Goal: Task Accomplishment & Management: Manage account settings

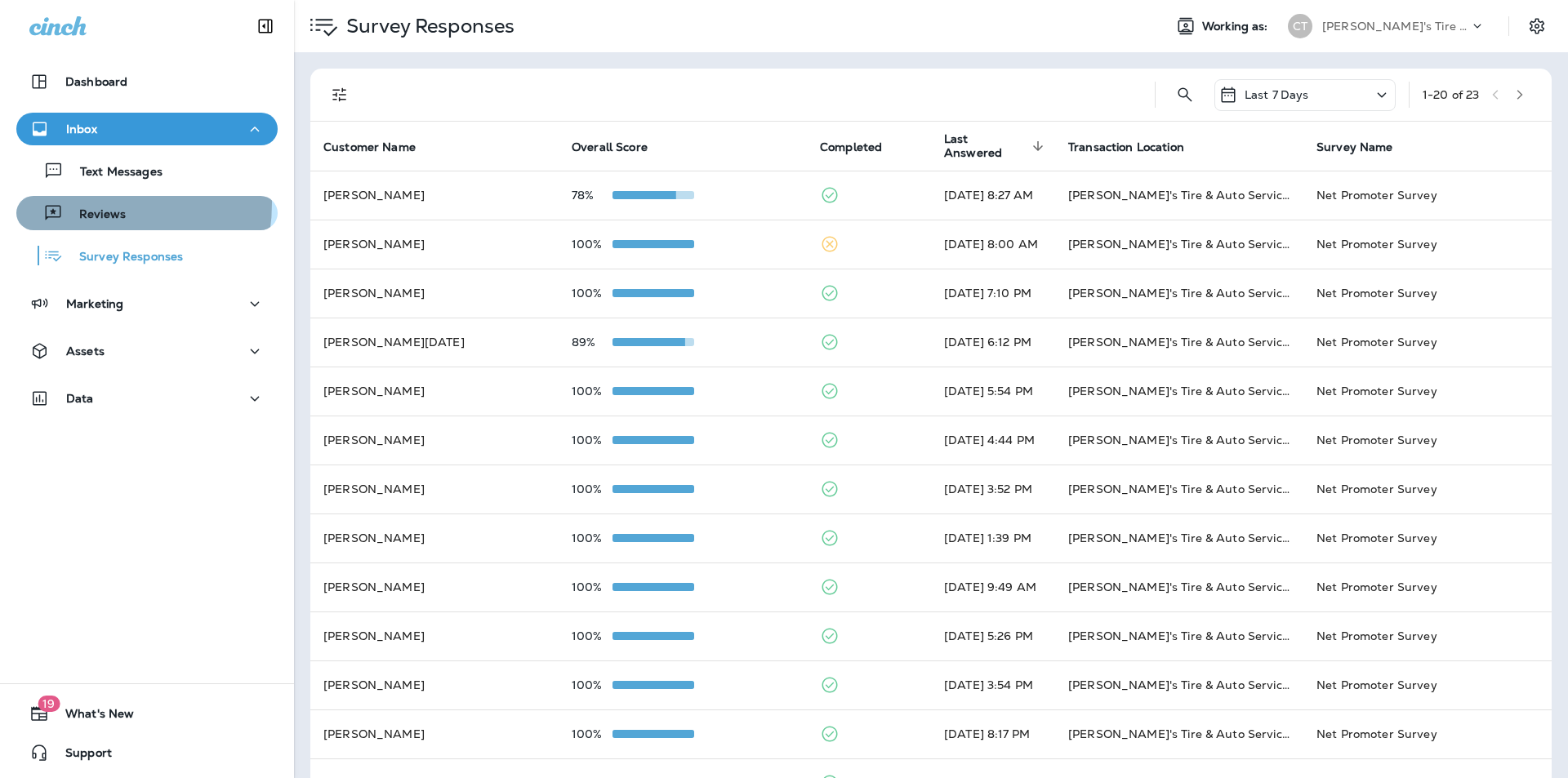
click at [79, 203] on div "Reviews" at bounding box center [74, 213] width 103 height 25
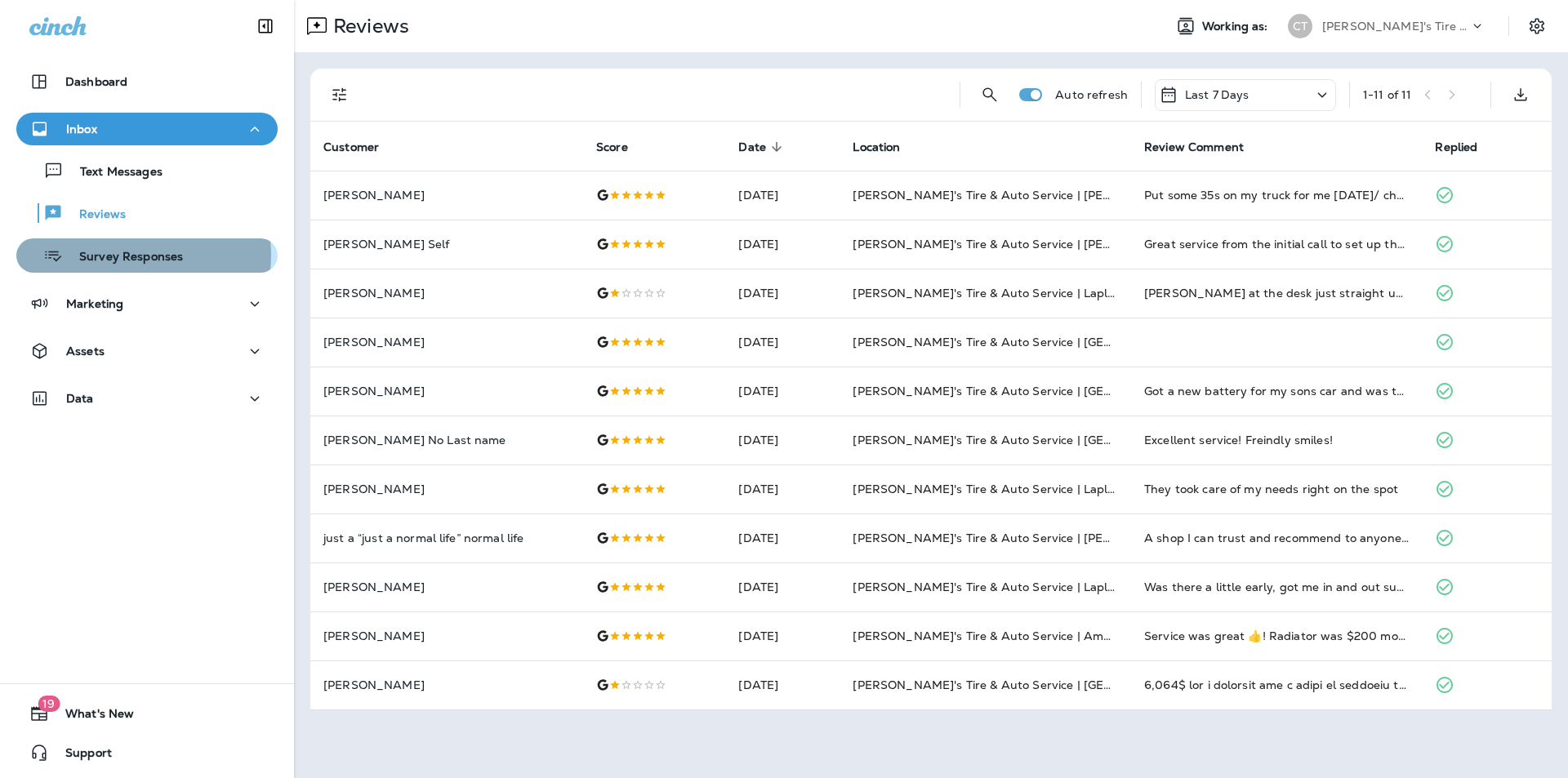
click at [124, 255] on p "Survey Responses" at bounding box center [123, 258] width 120 height 16
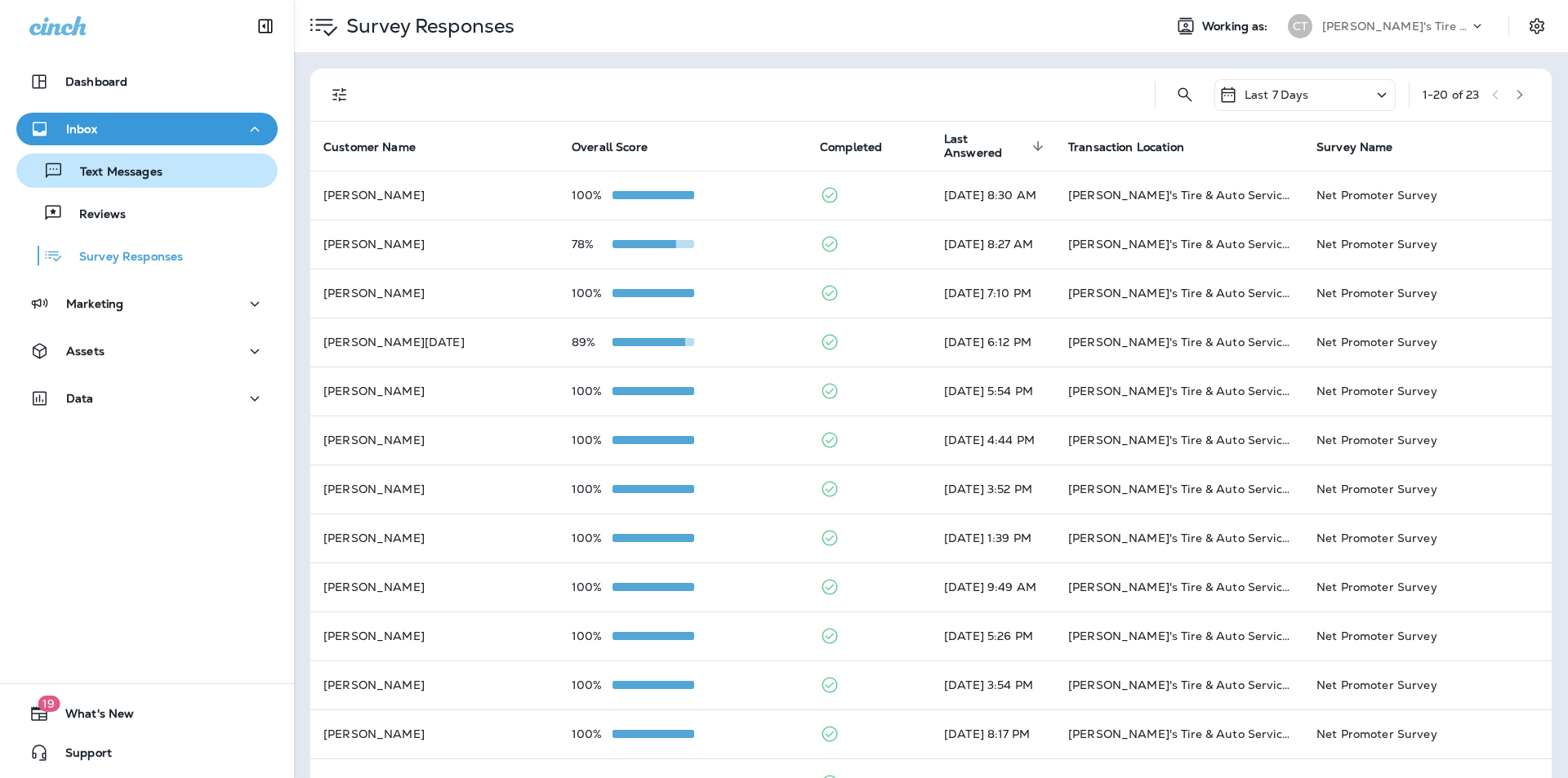
click at [128, 177] on p "Text Messages" at bounding box center [114, 172] width 99 height 16
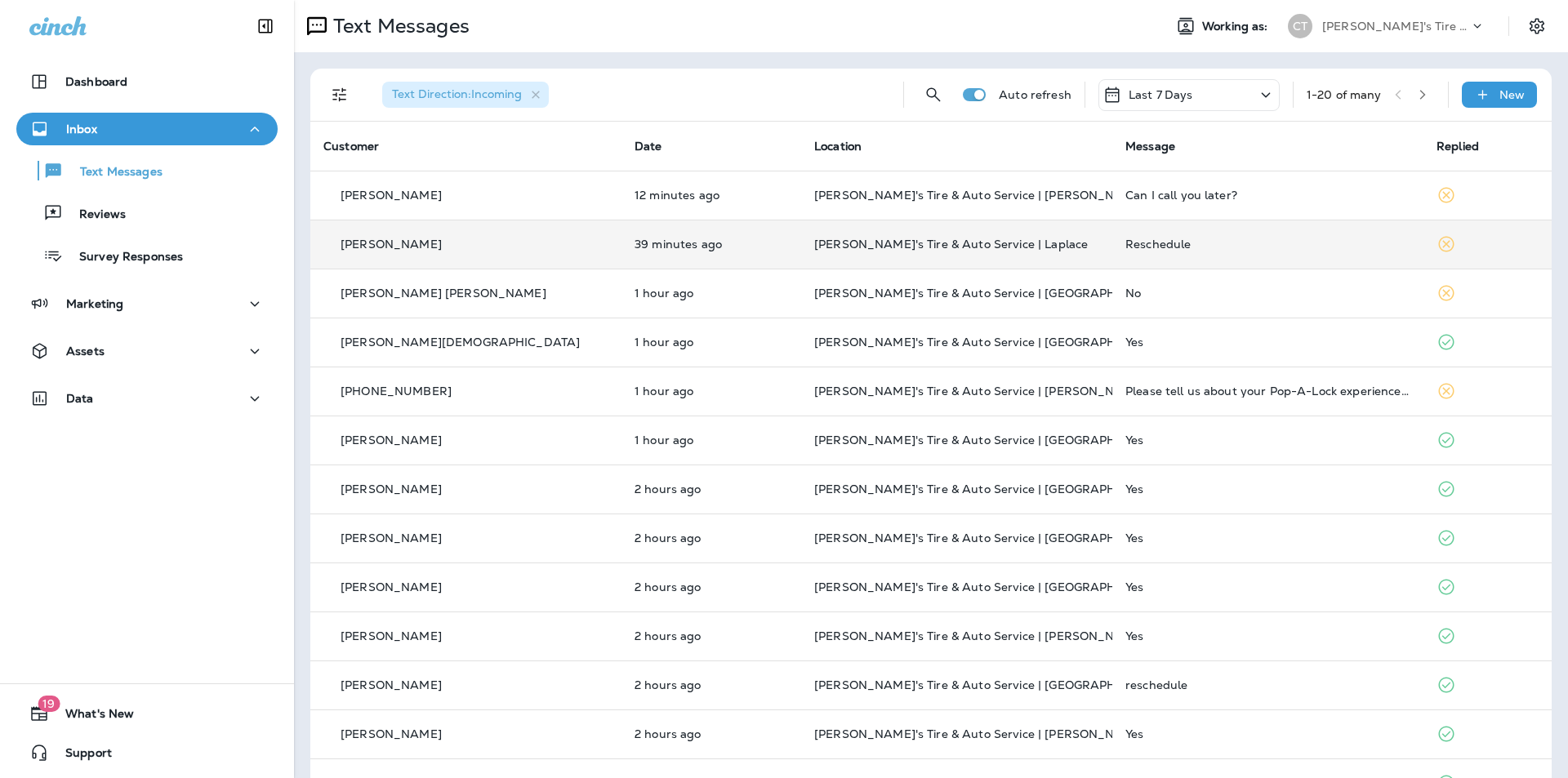
click at [1229, 242] on div "Reschedule" at bounding box center [1267, 244] width 285 height 13
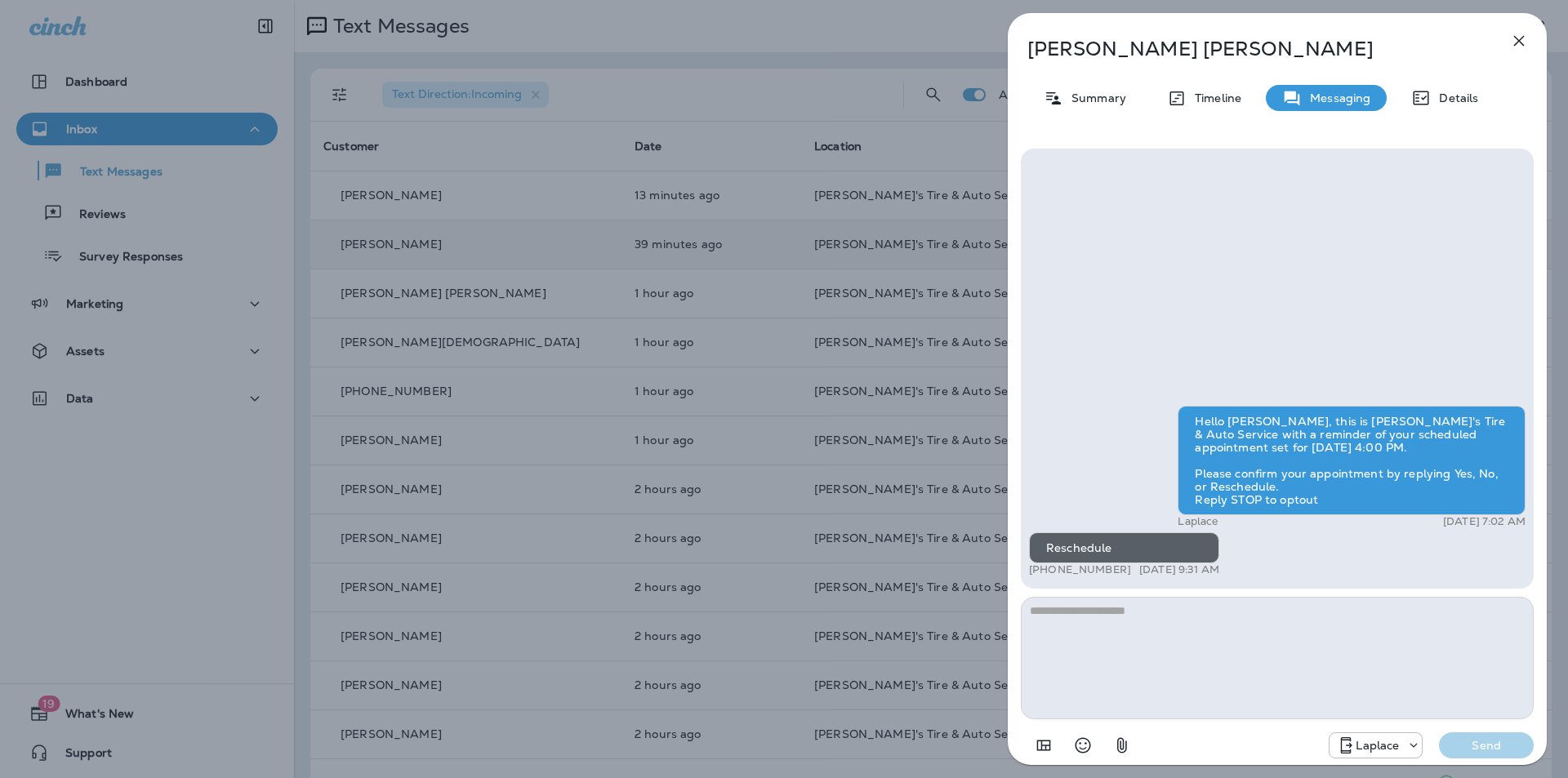
click at [1517, 42] on icon "button" at bounding box center [1520, 41] width 11 height 11
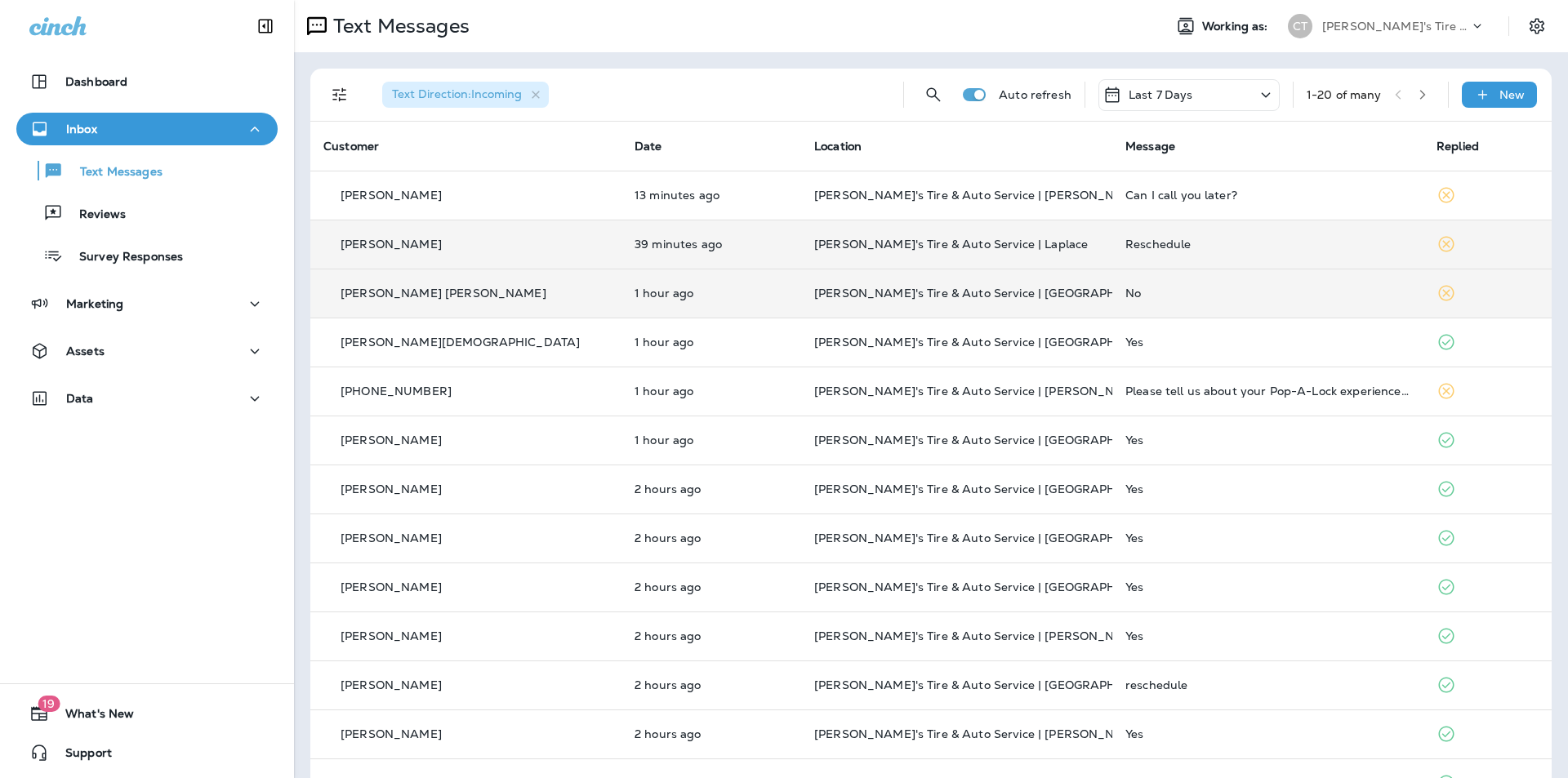
click at [1235, 290] on div "No" at bounding box center [1267, 293] width 285 height 13
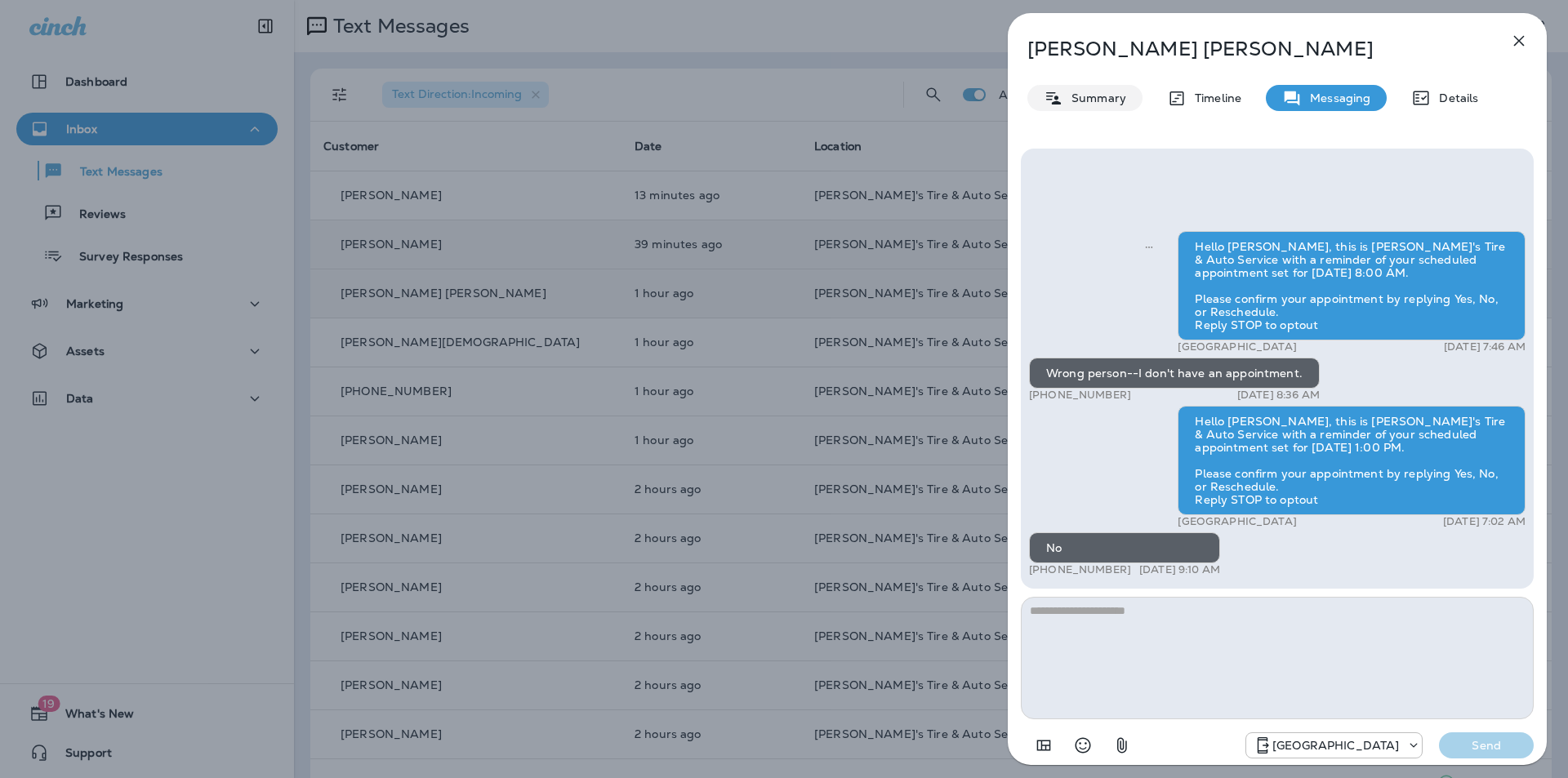
click at [1109, 97] on p "Summary" at bounding box center [1095, 98] width 63 height 13
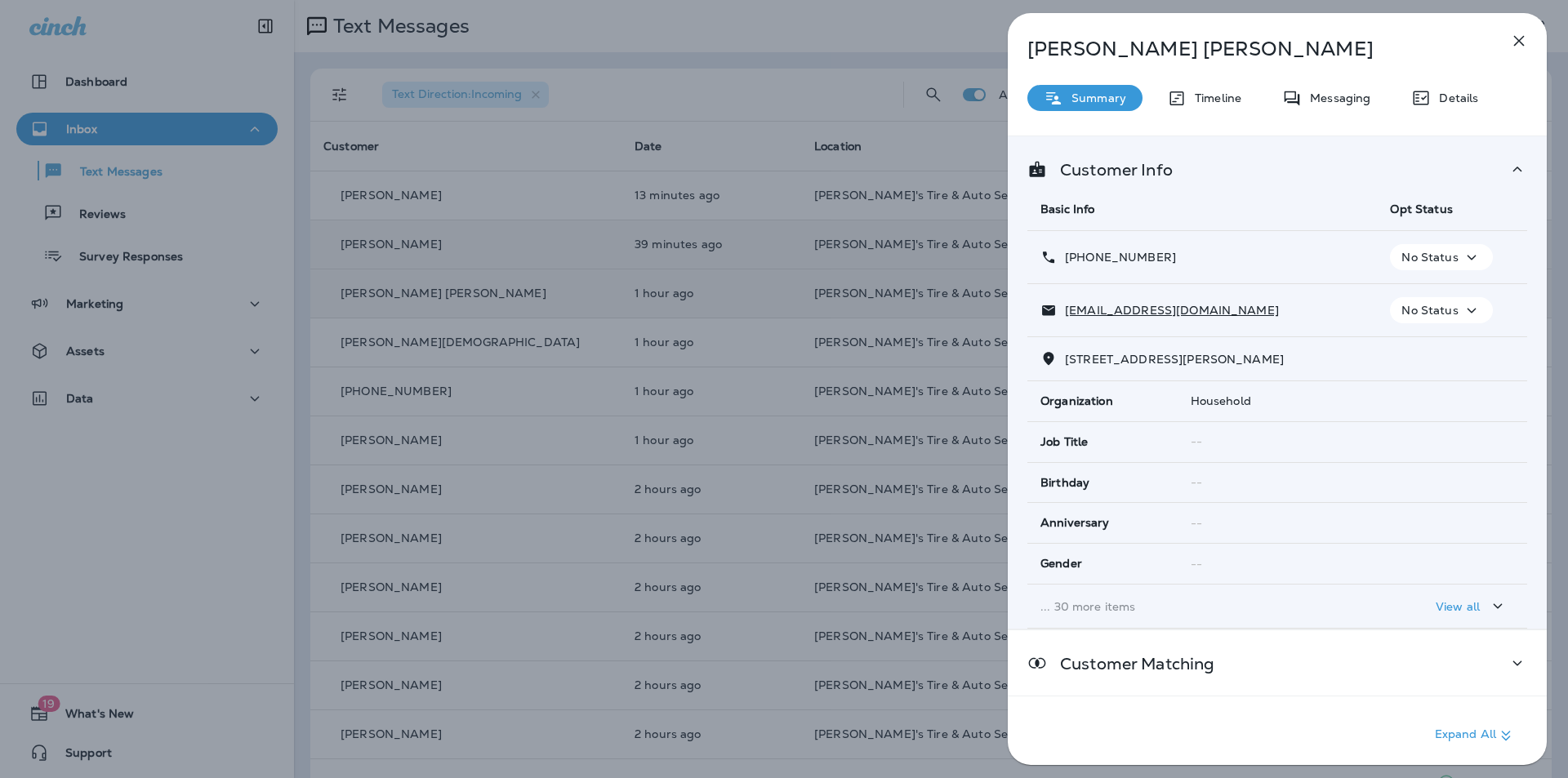
click at [1464, 256] on icon "button" at bounding box center [1471, 258] width 19 height 20
click at [1447, 293] on p "Opt out" at bounding box center [1431, 296] width 44 height 13
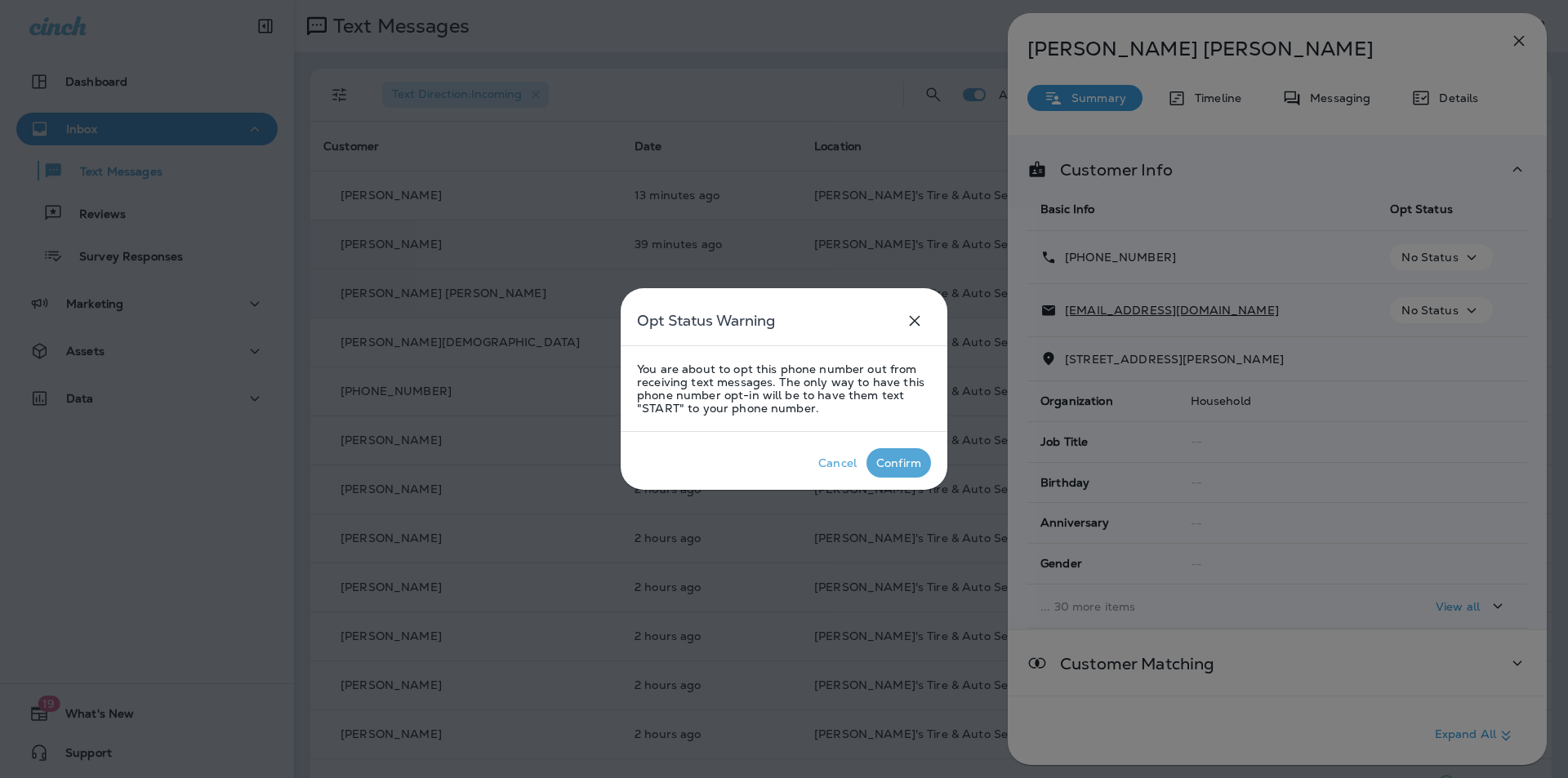
click at [902, 464] on div "Confirm" at bounding box center [898, 463] width 45 height 13
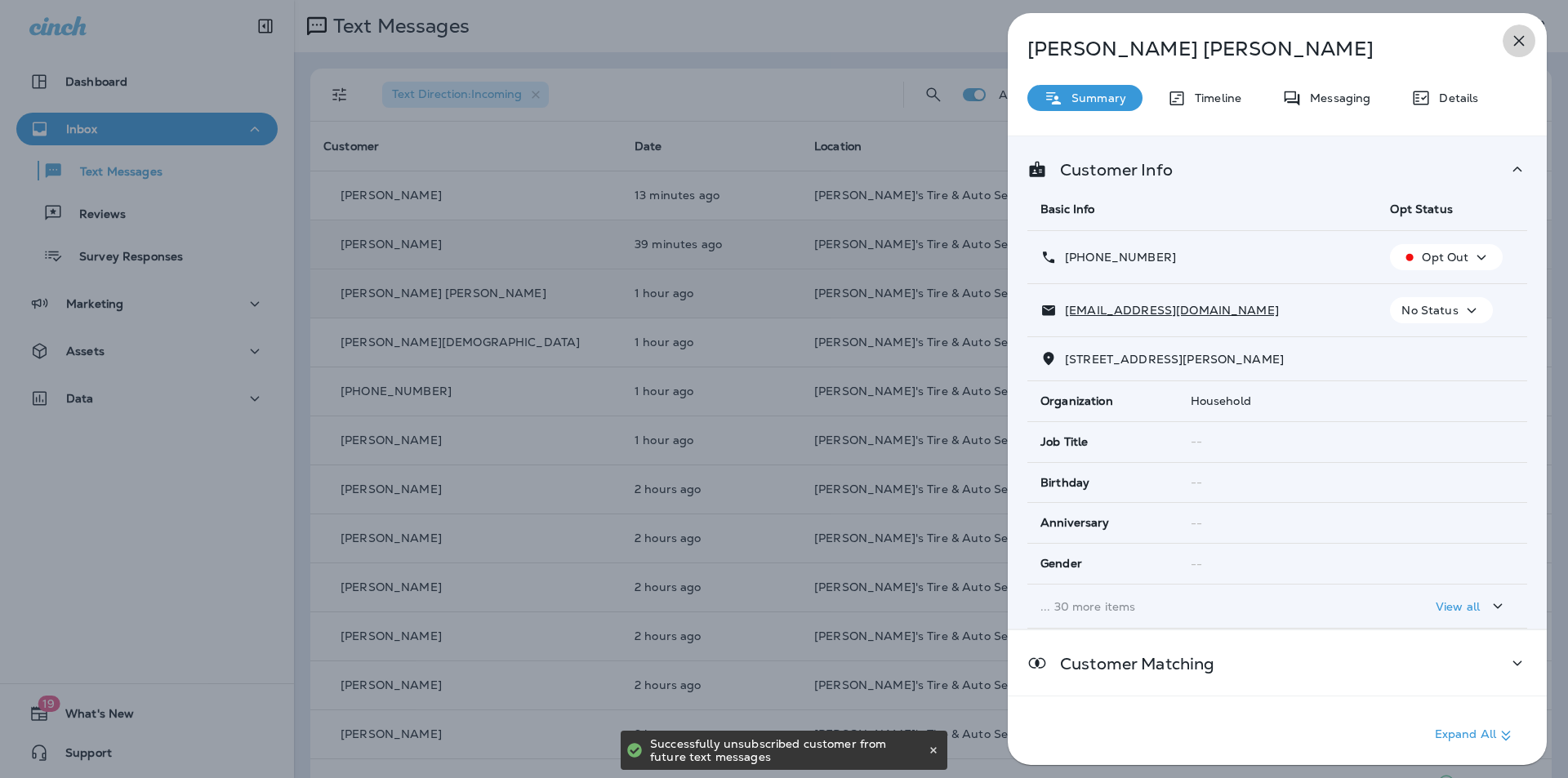
click at [1514, 42] on icon "button" at bounding box center [1519, 40] width 19 height 19
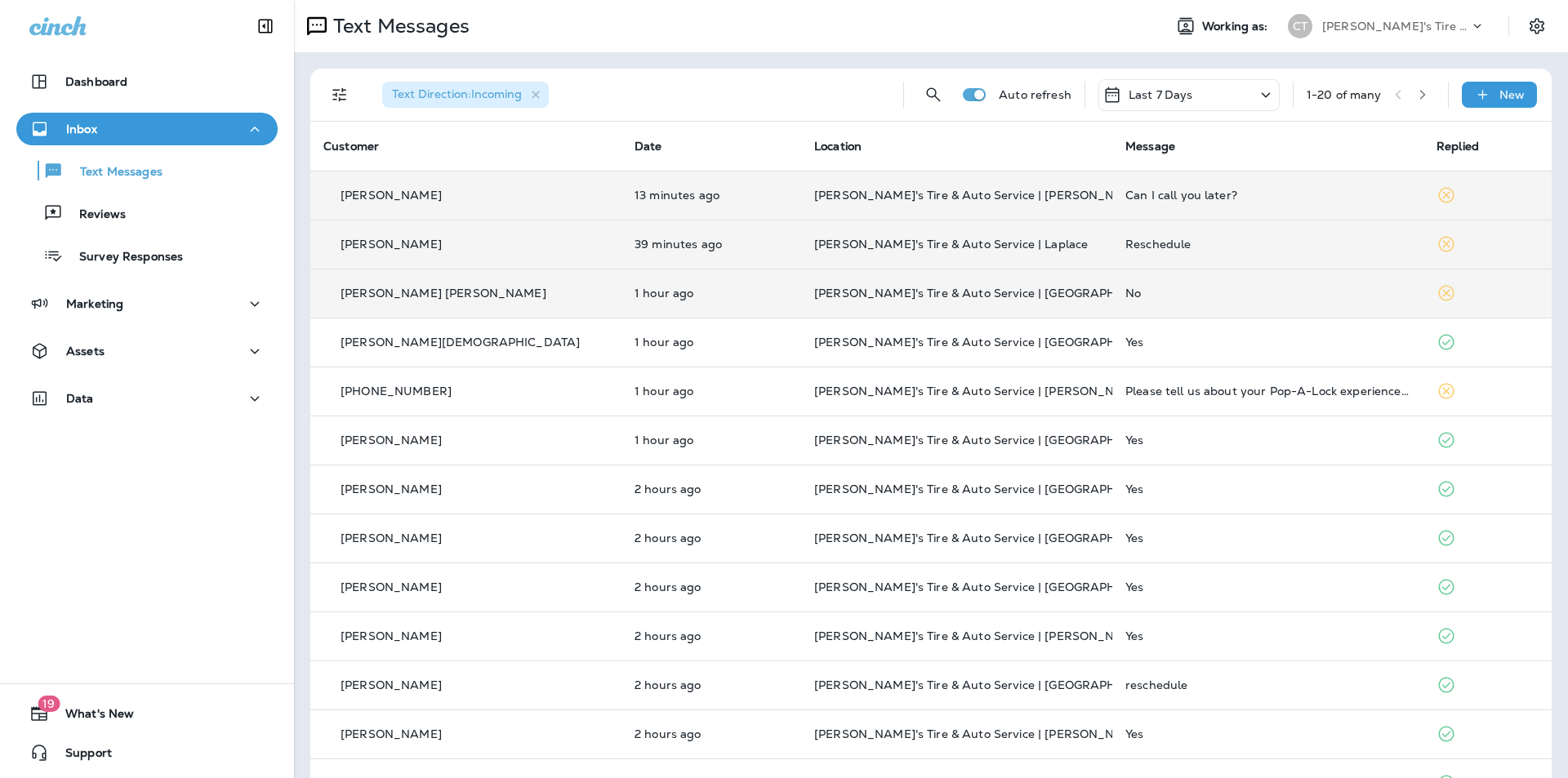
click at [1019, 188] on td "[PERSON_NAME]'s Tire & Auto Service | [PERSON_NAME]" at bounding box center [957, 194] width 312 height 49
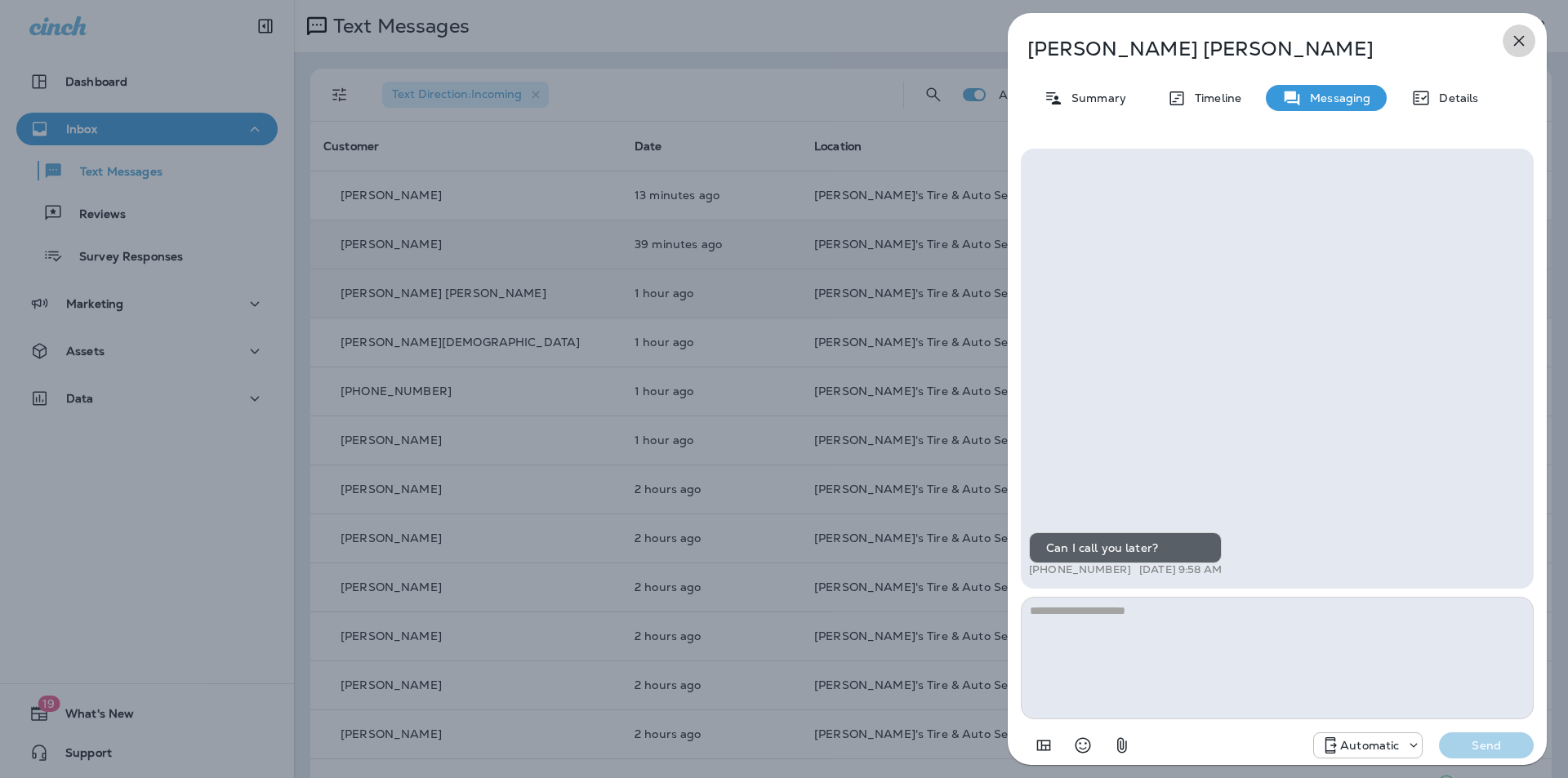
click at [1519, 44] on icon "button" at bounding box center [1519, 40] width 19 height 19
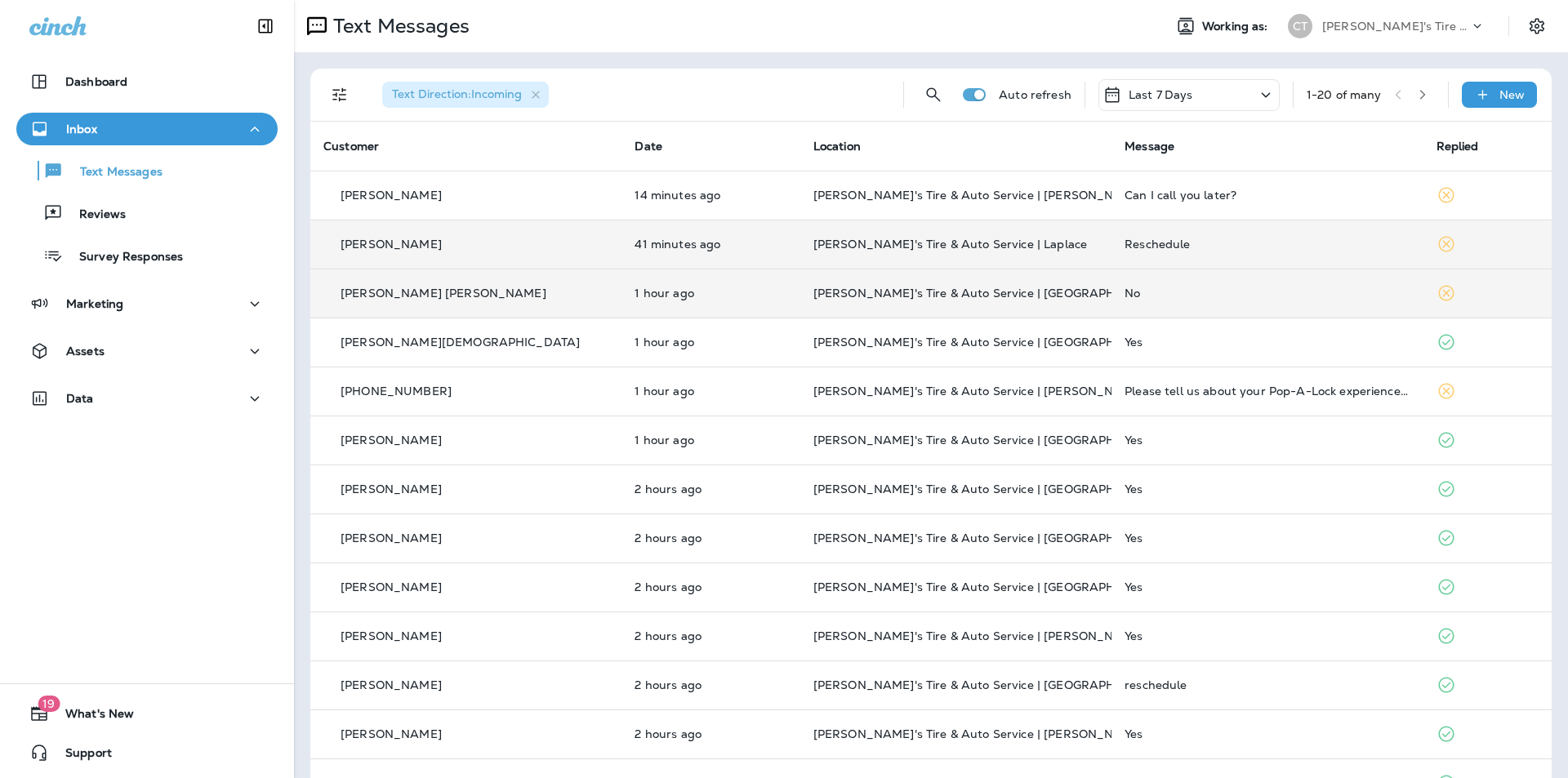
click at [1199, 293] on div "No" at bounding box center [1266, 293] width 285 height 13
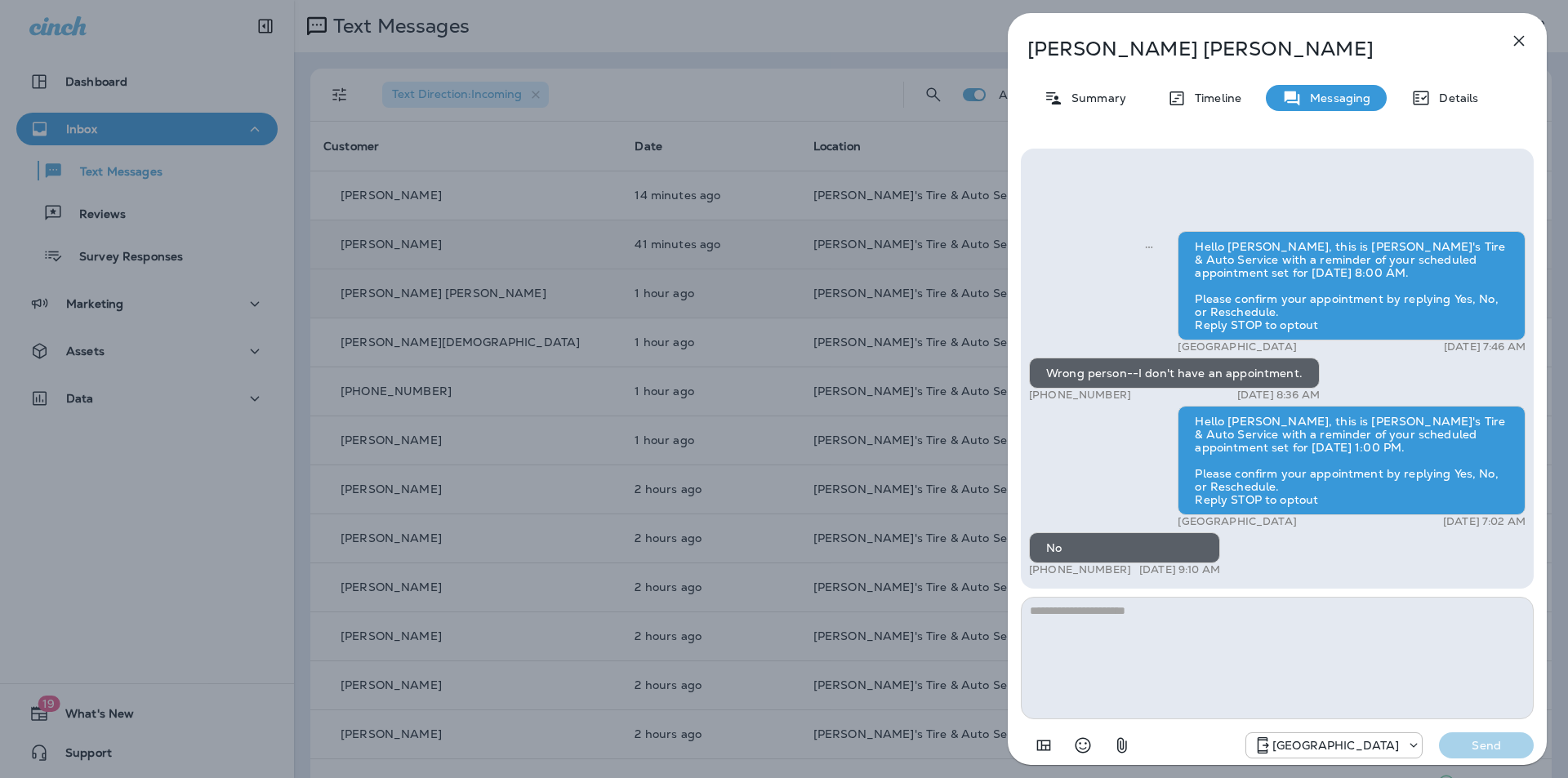
click at [1519, 39] on icon "button" at bounding box center [1519, 40] width 19 height 19
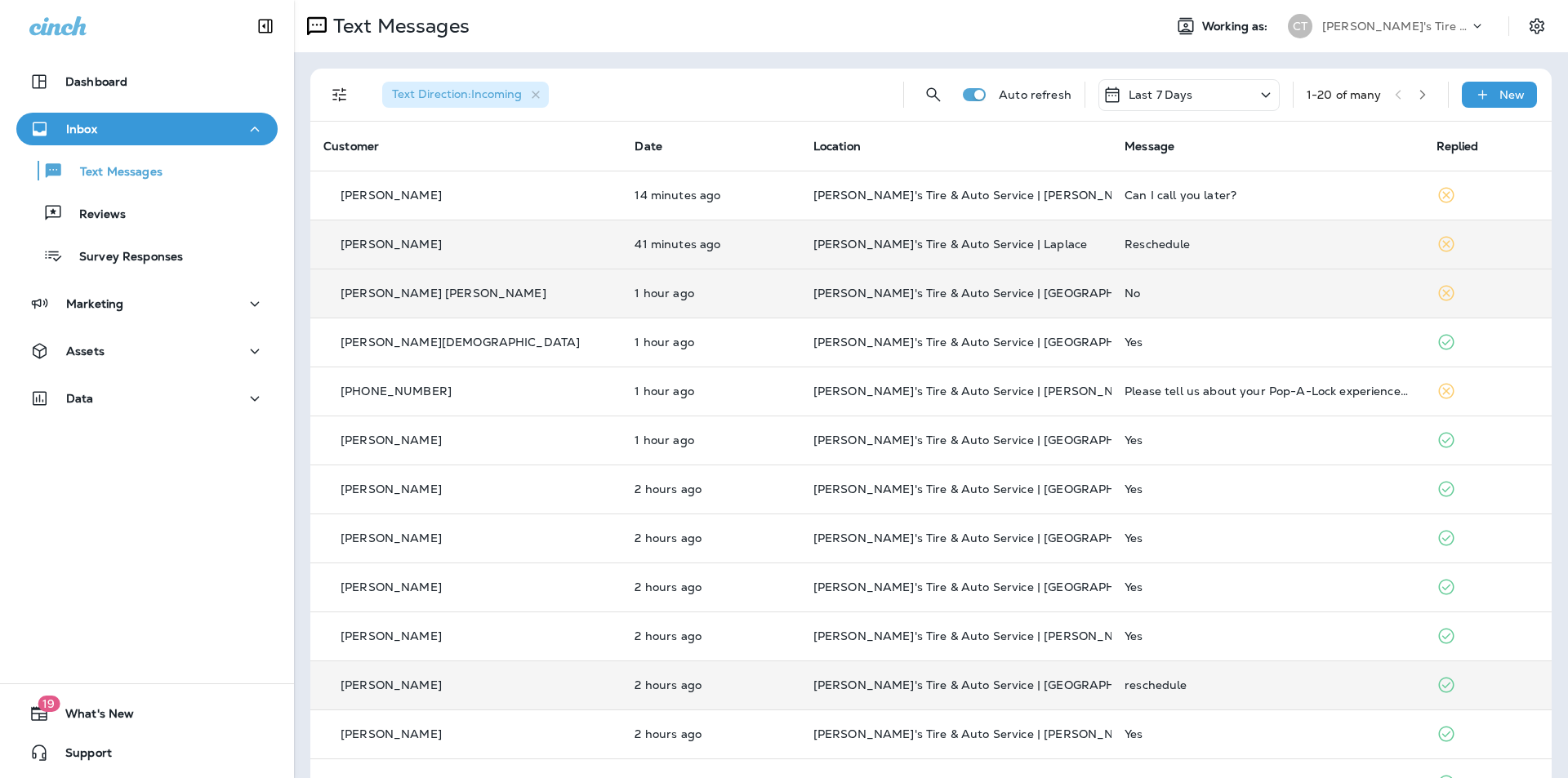
click at [1259, 686] on div "reschedule" at bounding box center [1266, 685] width 285 height 13
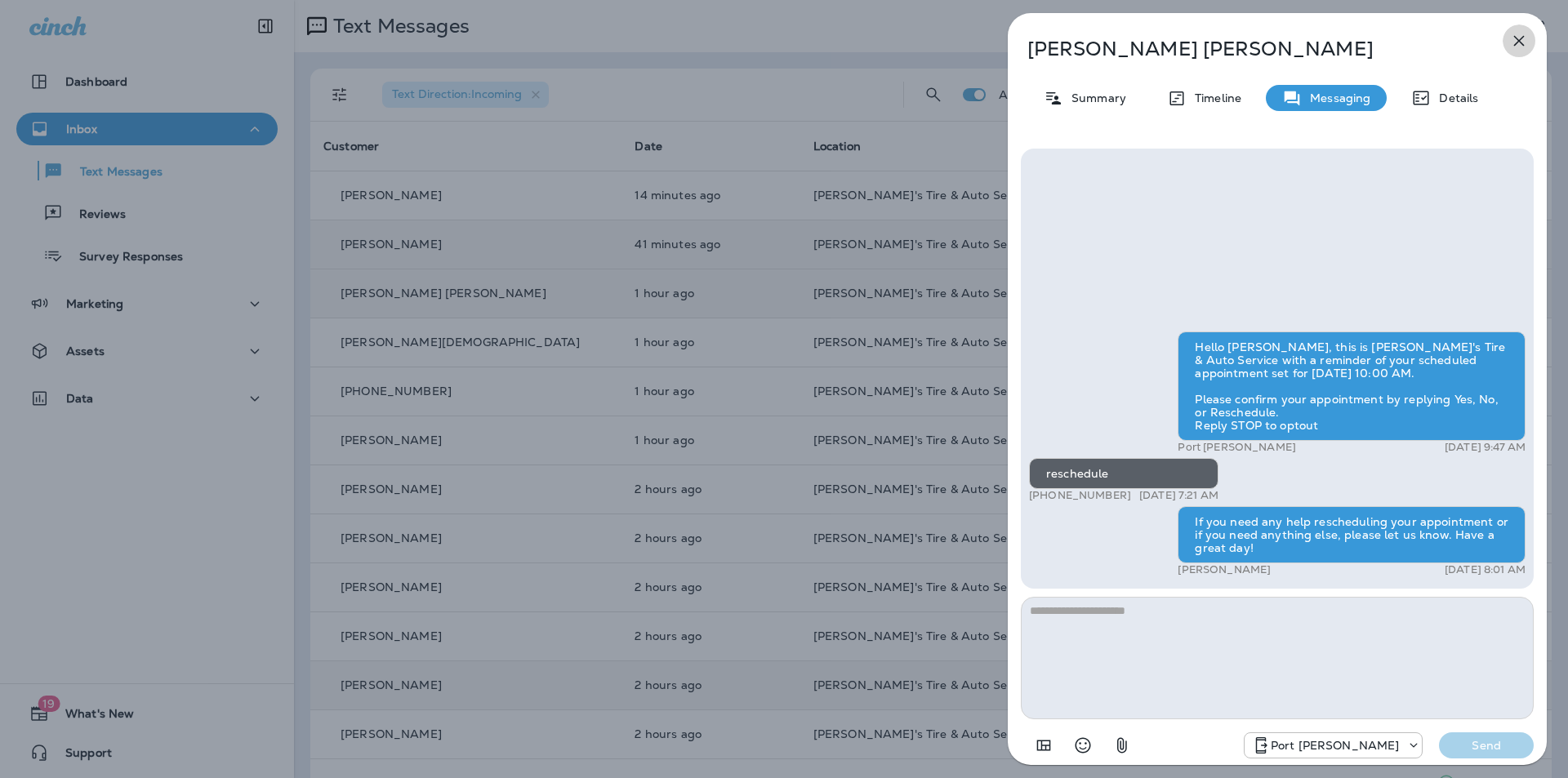
click at [1518, 41] on icon "button" at bounding box center [1519, 40] width 19 height 19
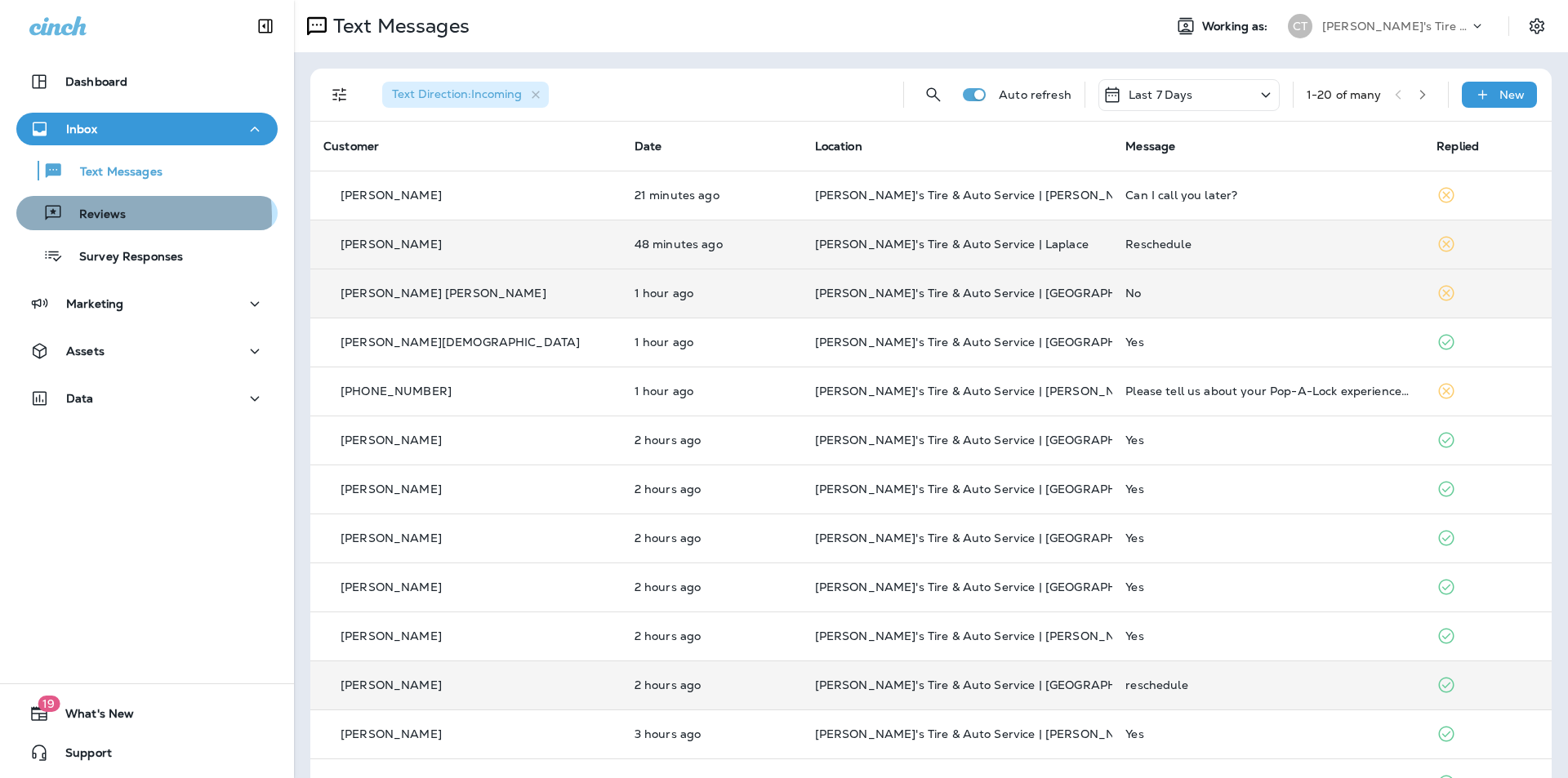
click at [124, 216] on p "Reviews" at bounding box center [94, 214] width 63 height 16
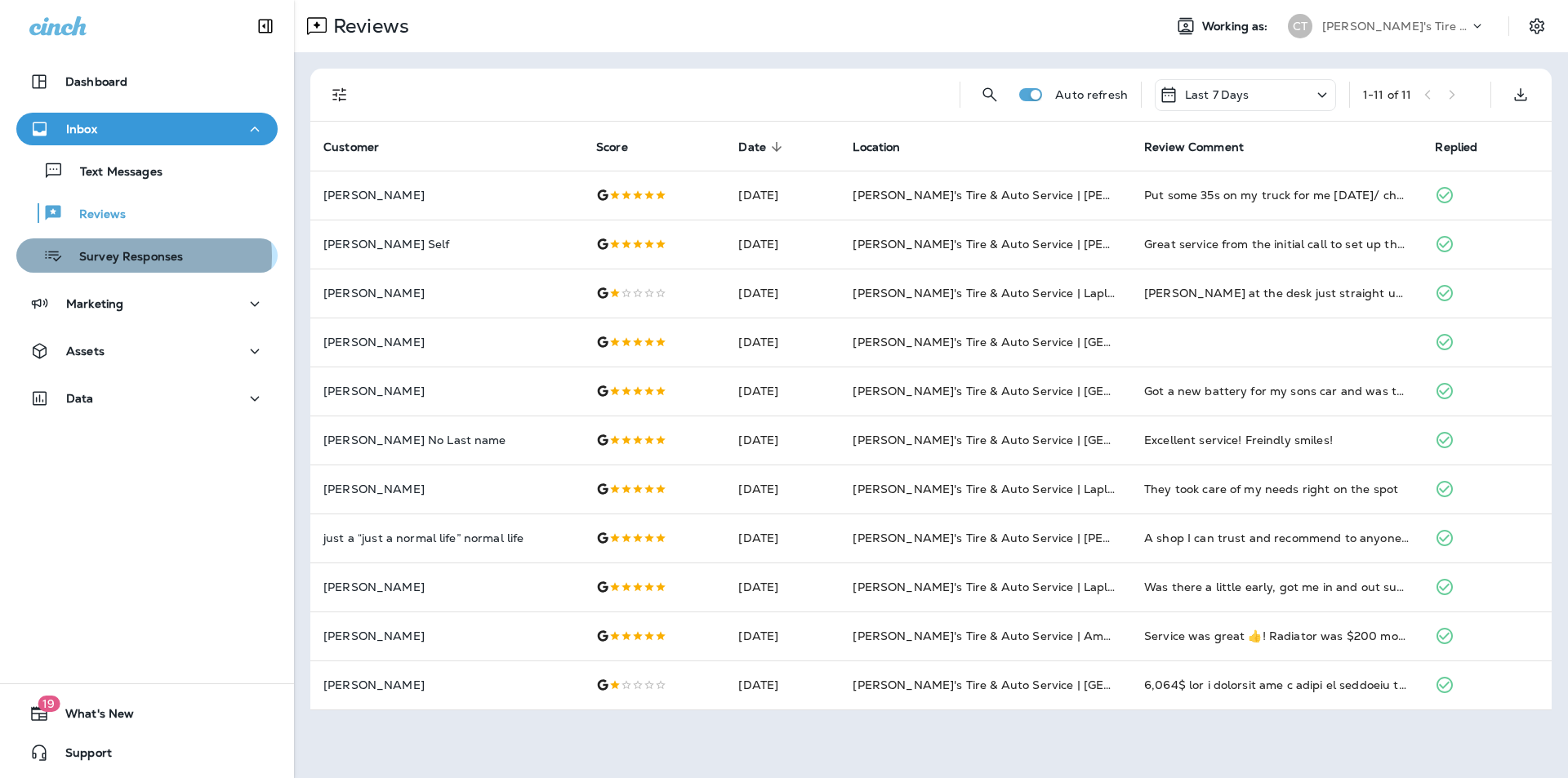
click at [137, 257] on p "Survey Responses" at bounding box center [123, 258] width 120 height 16
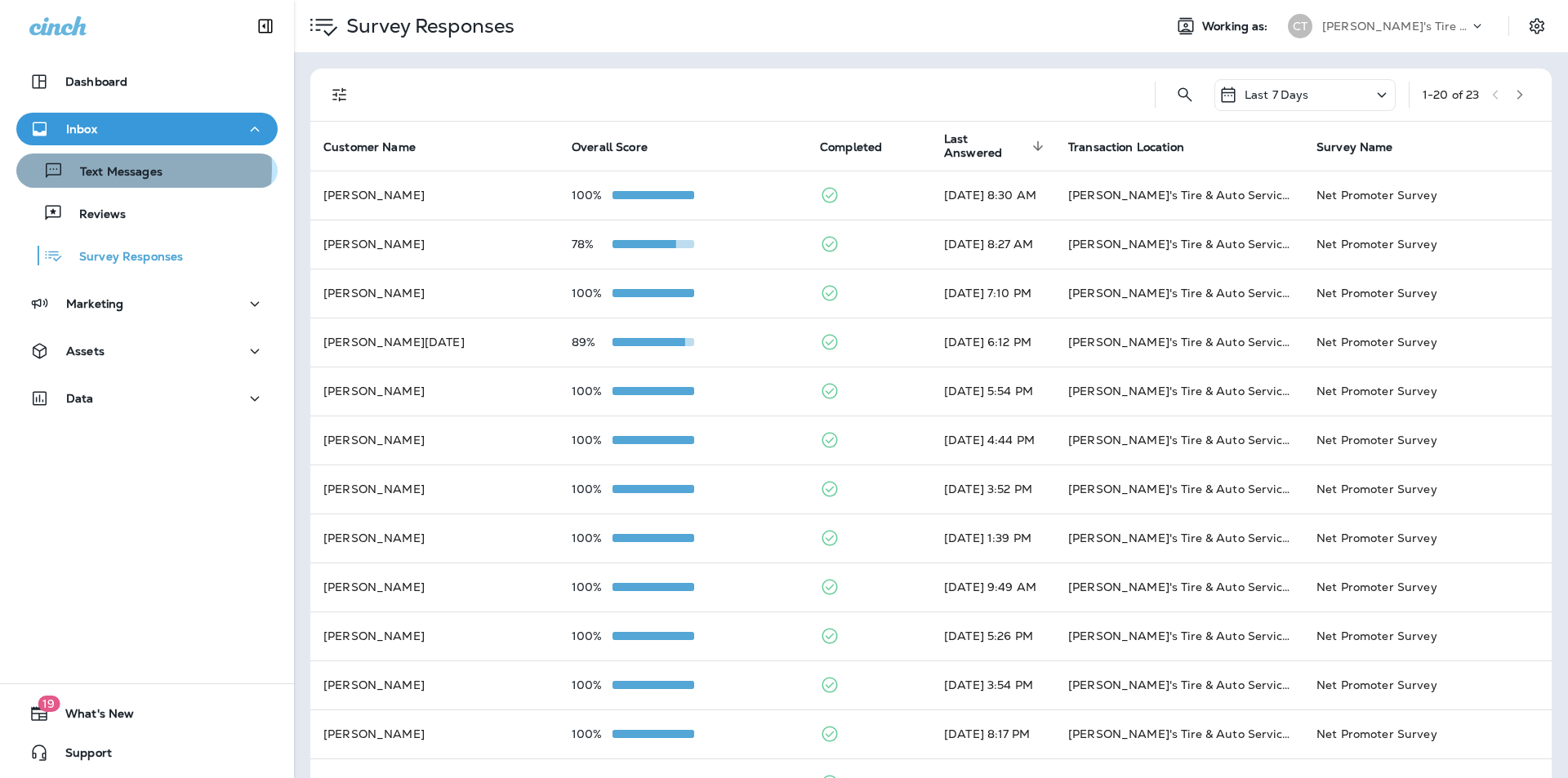
click at [112, 169] on p "Text Messages" at bounding box center [114, 172] width 99 height 16
